Goal: Information Seeking & Learning: Learn about a topic

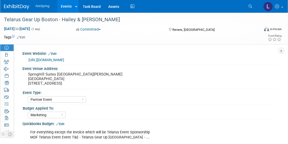
select select "Partner Event"
select select "Marketing"
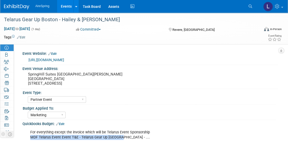
click at [20, 7] on img at bounding box center [16, 6] width 25 height 5
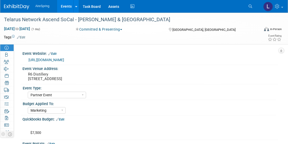
select select "Partner Event"
select select "Marketing"
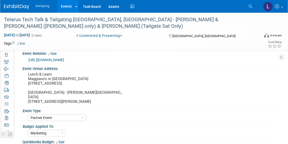
select select "Partner Event"
select select "Marketing"
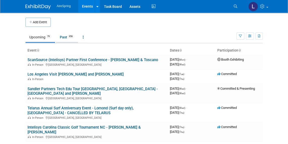
click at [65, 38] on link "Past 956" at bounding box center [67, 37] width 22 height 10
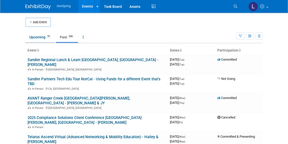
click at [35, 38] on link "Upcoming 79" at bounding box center [41, 37] width 30 height 10
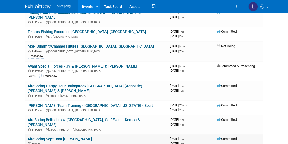
scroll to position [138, 0]
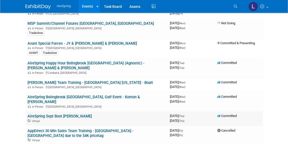
drag, startPoint x: 195, startPoint y: 94, endPoint x: 196, endPoint y: 97, distance: 3.6
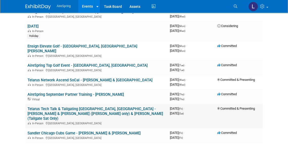
scroll to position [253, 0]
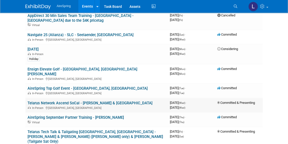
click at [95, 101] on link "Telarus Network Ascend SoCal - Castillo & Toscano" at bounding box center [90, 103] width 125 height 5
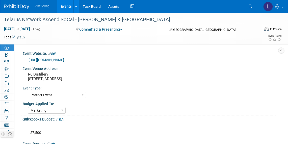
select select "Partner Event"
select select "Marketing"
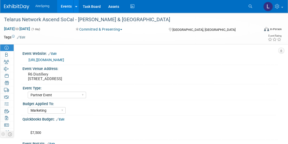
click at [64, 58] on link "https://web.cvent.com/event/eea45ceb-49fb-48b8-8cfb-125d7ca9ed81/summary" at bounding box center [47, 60] width 36 height 4
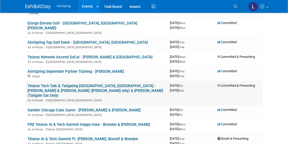
scroll to position [322, 0]
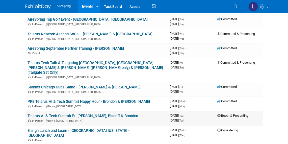
click at [108, 114] on link "Telarus AI & Tech Summit Ft. [PERSON_NAME], Bisnoff & Brondon" at bounding box center [83, 116] width 111 height 5
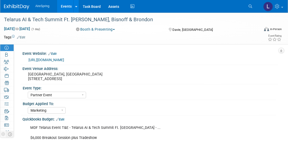
select select "Partner Event"
select select "Marketing"
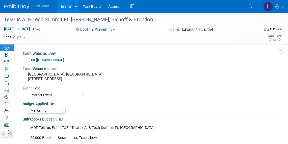
click at [64, 59] on link "[URL][DOMAIN_NAME]" at bounding box center [47, 60] width 36 height 4
click at [64, 60] on link "[URL][DOMAIN_NAME]" at bounding box center [47, 60] width 36 height 4
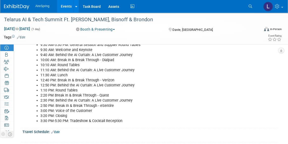
scroll to position [199, 0]
